Goal: Transaction & Acquisition: Download file/media

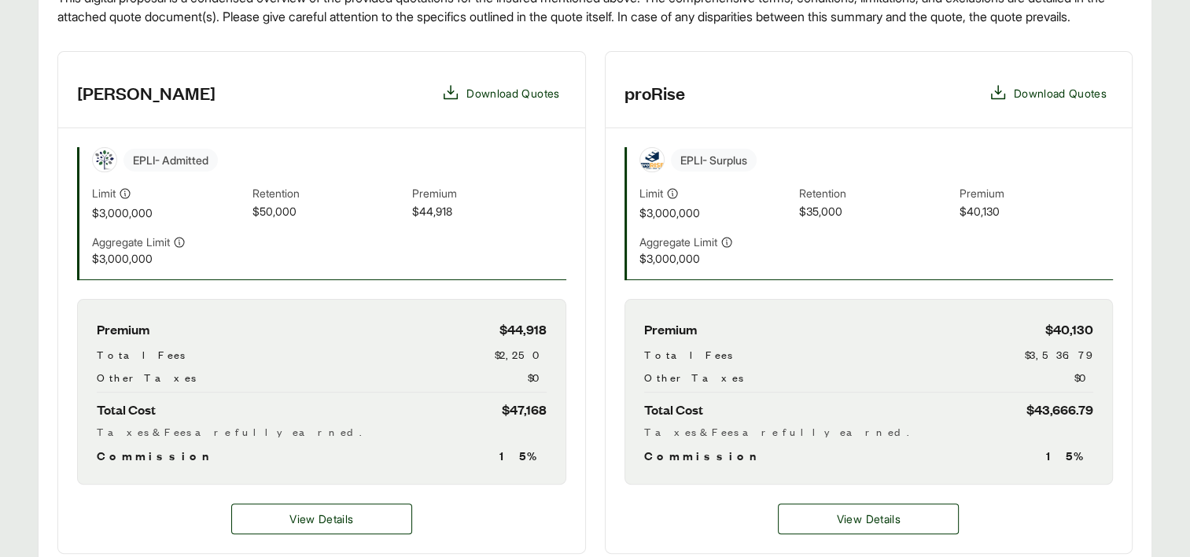
scroll to position [551, 0]
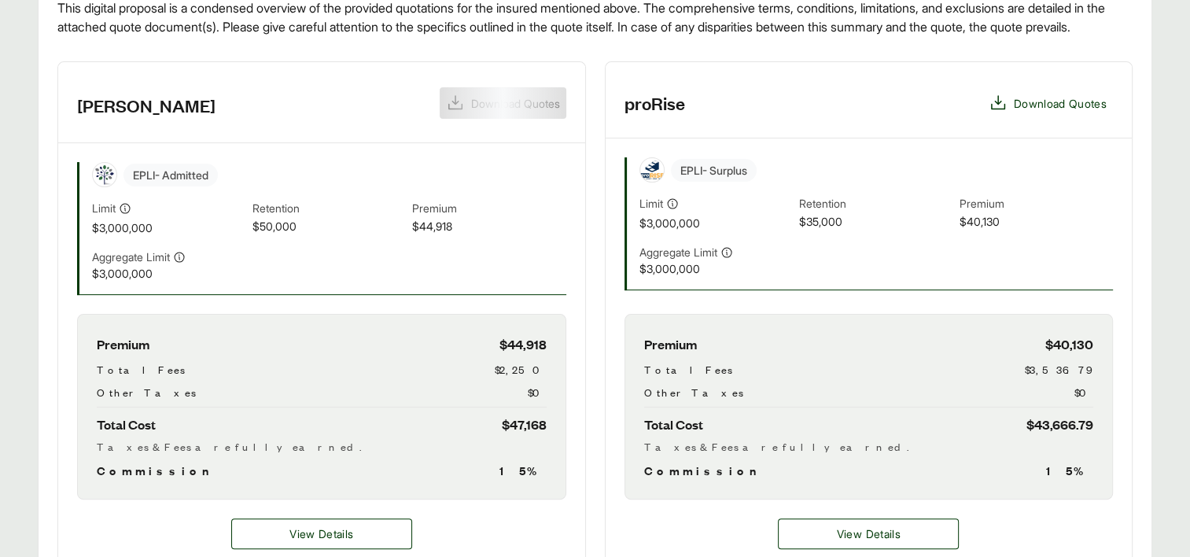
scroll to position [551, 0]
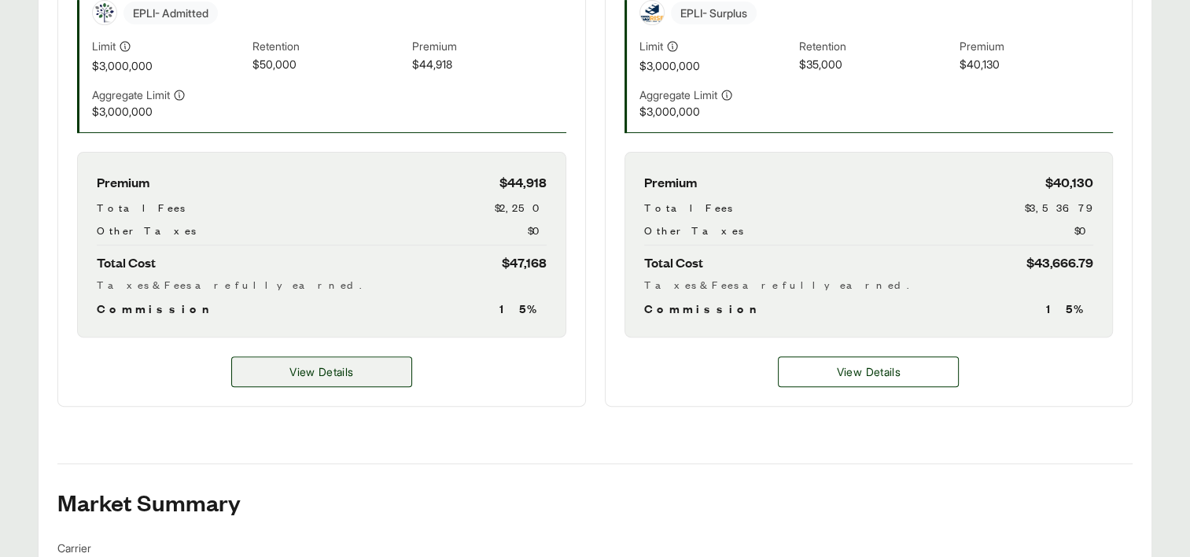
click at [331, 380] on span "View Details" at bounding box center [321, 371] width 64 height 17
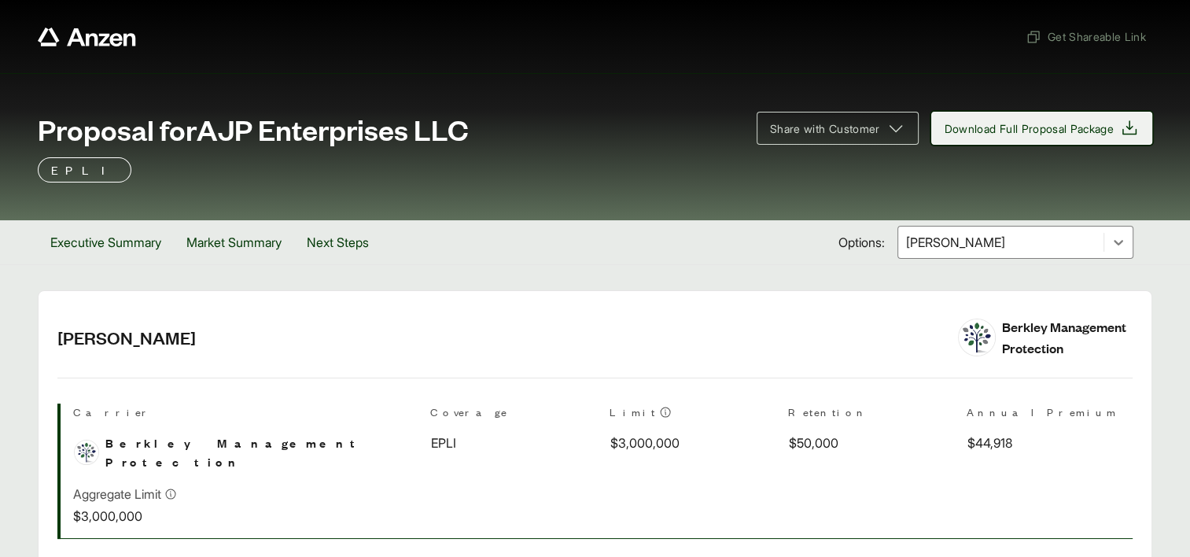
click at [1033, 134] on span "Download Full Proposal Package" at bounding box center [1030, 128] width 170 height 17
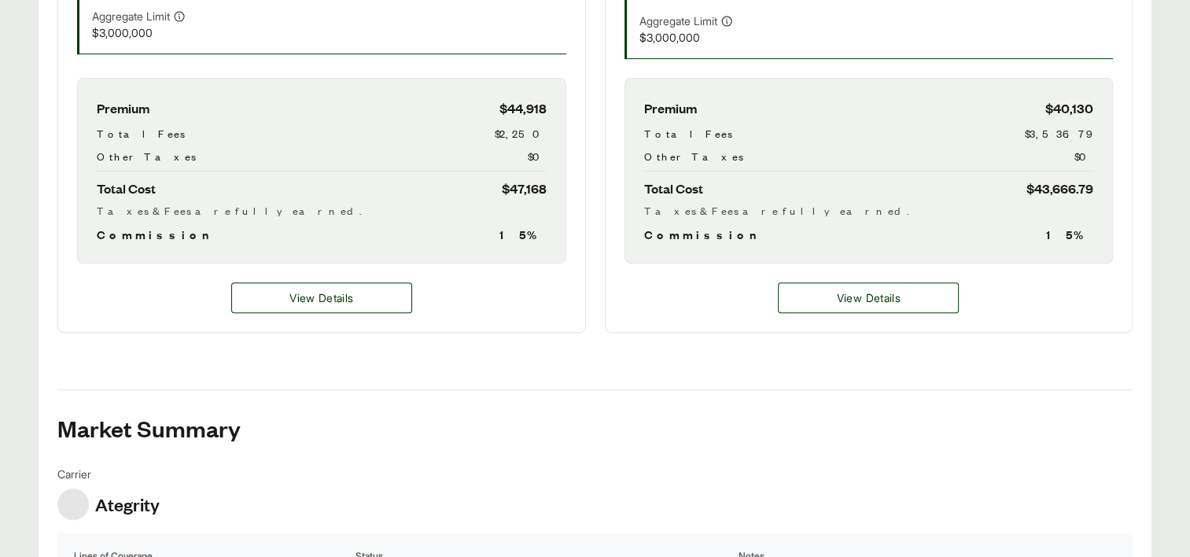
scroll to position [624, 0]
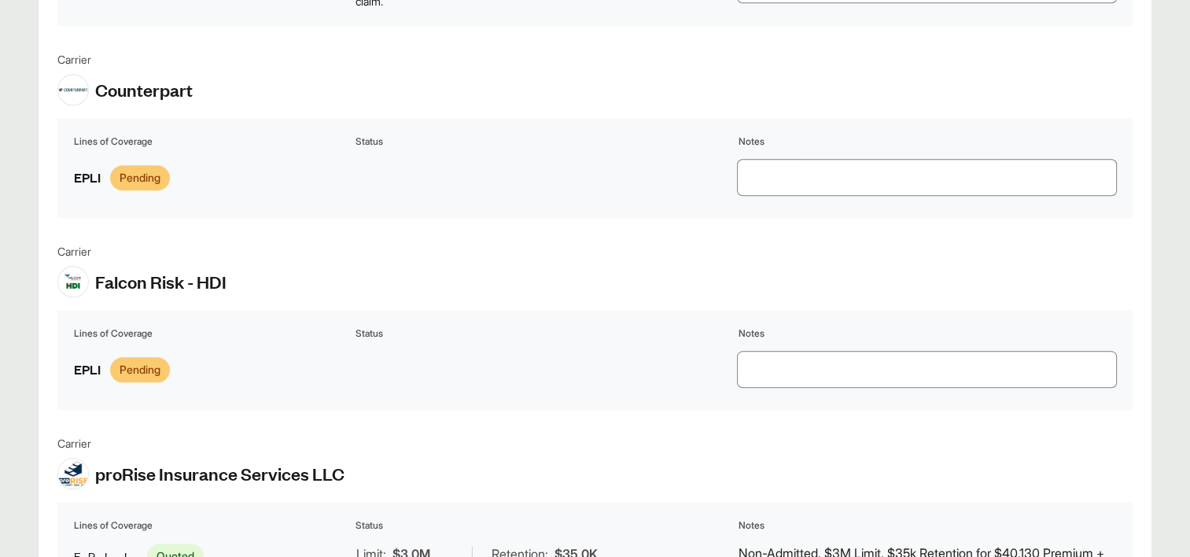
scroll to position [1652, 0]
